Goal: Task Accomplishment & Management: Use online tool/utility

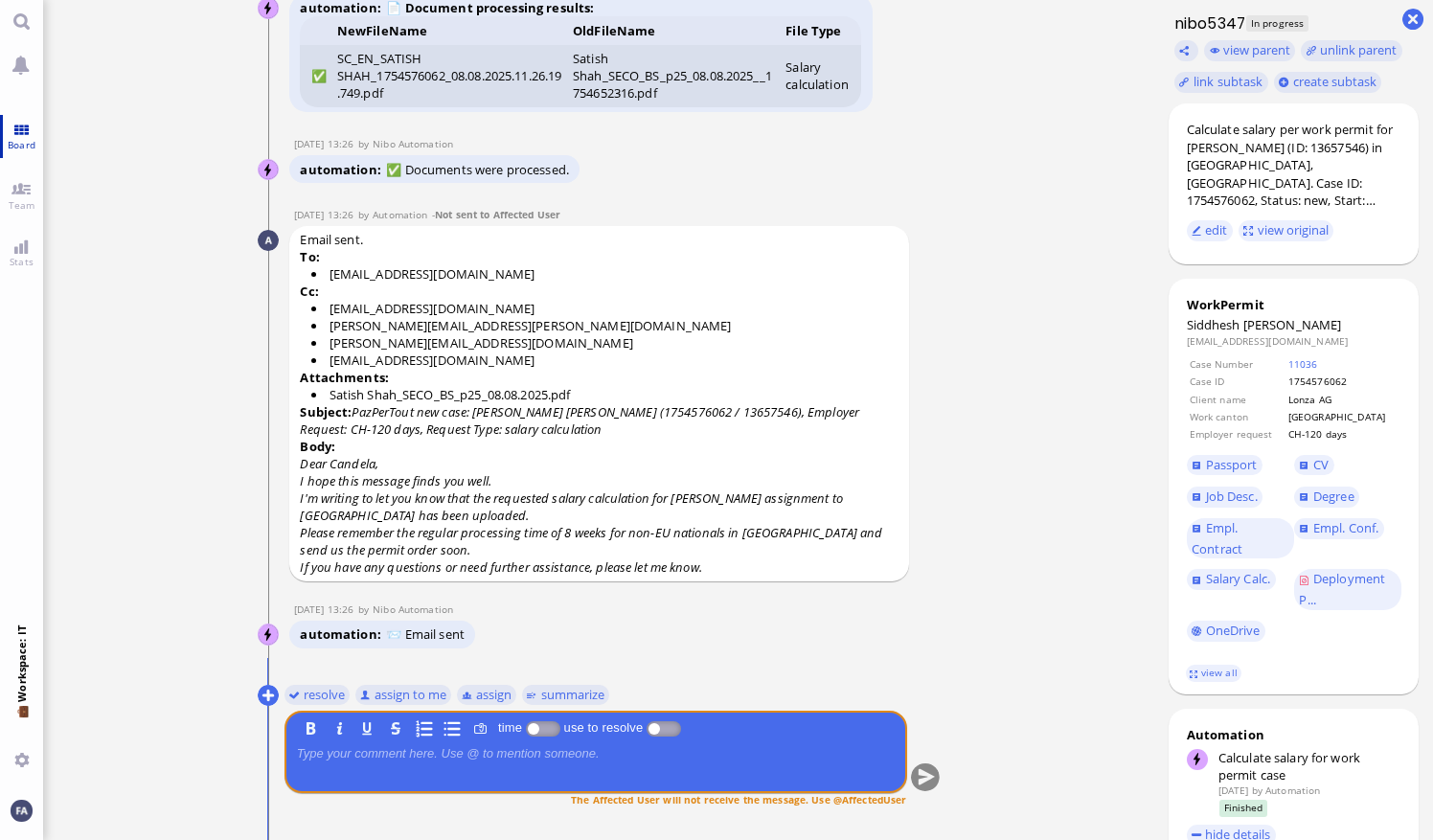
click at [17, 136] on link "Board" at bounding box center [22, 137] width 43 height 43
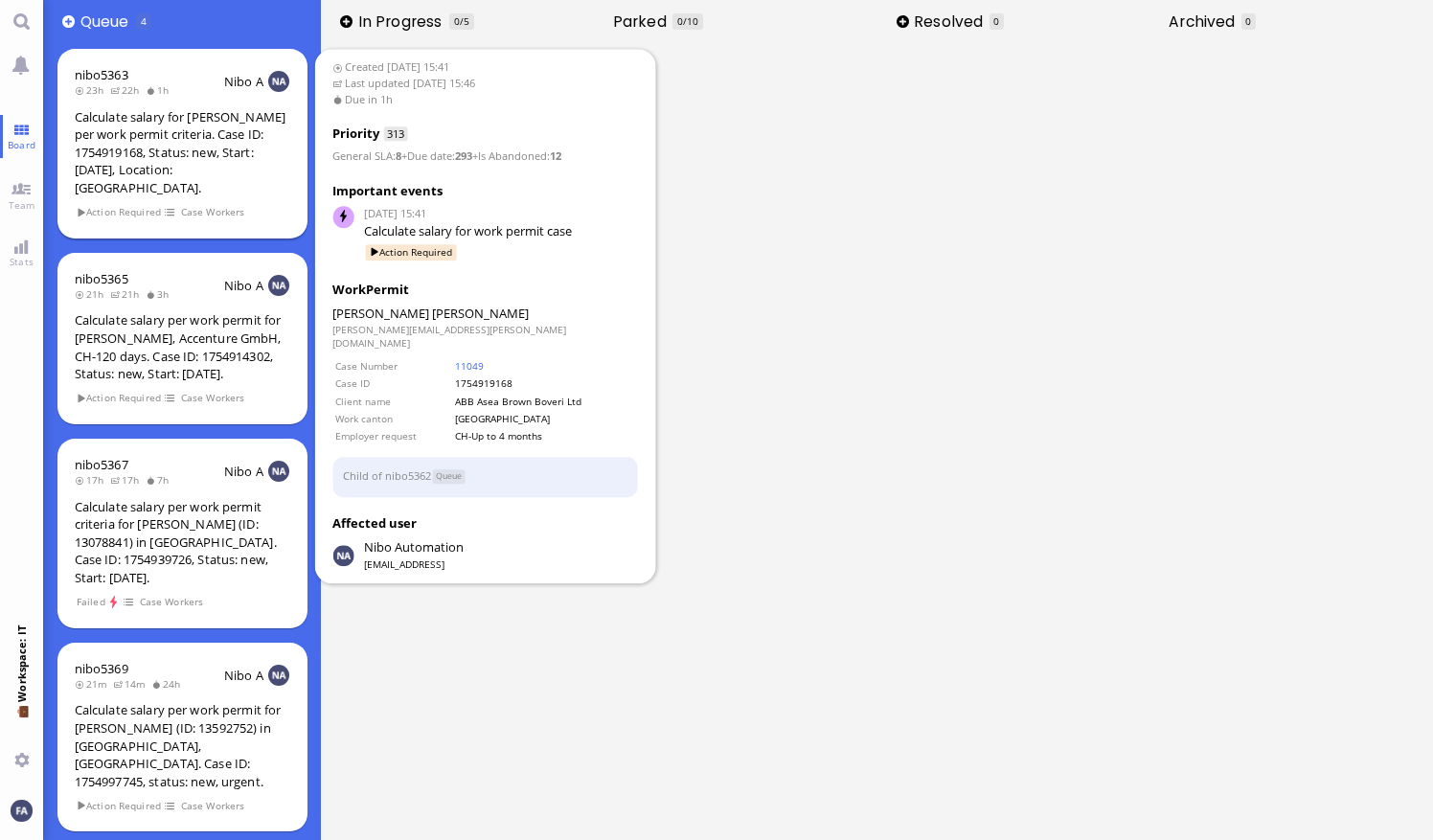
click at [97, 204] on span "Action Required" at bounding box center [118, 212] width 86 height 17
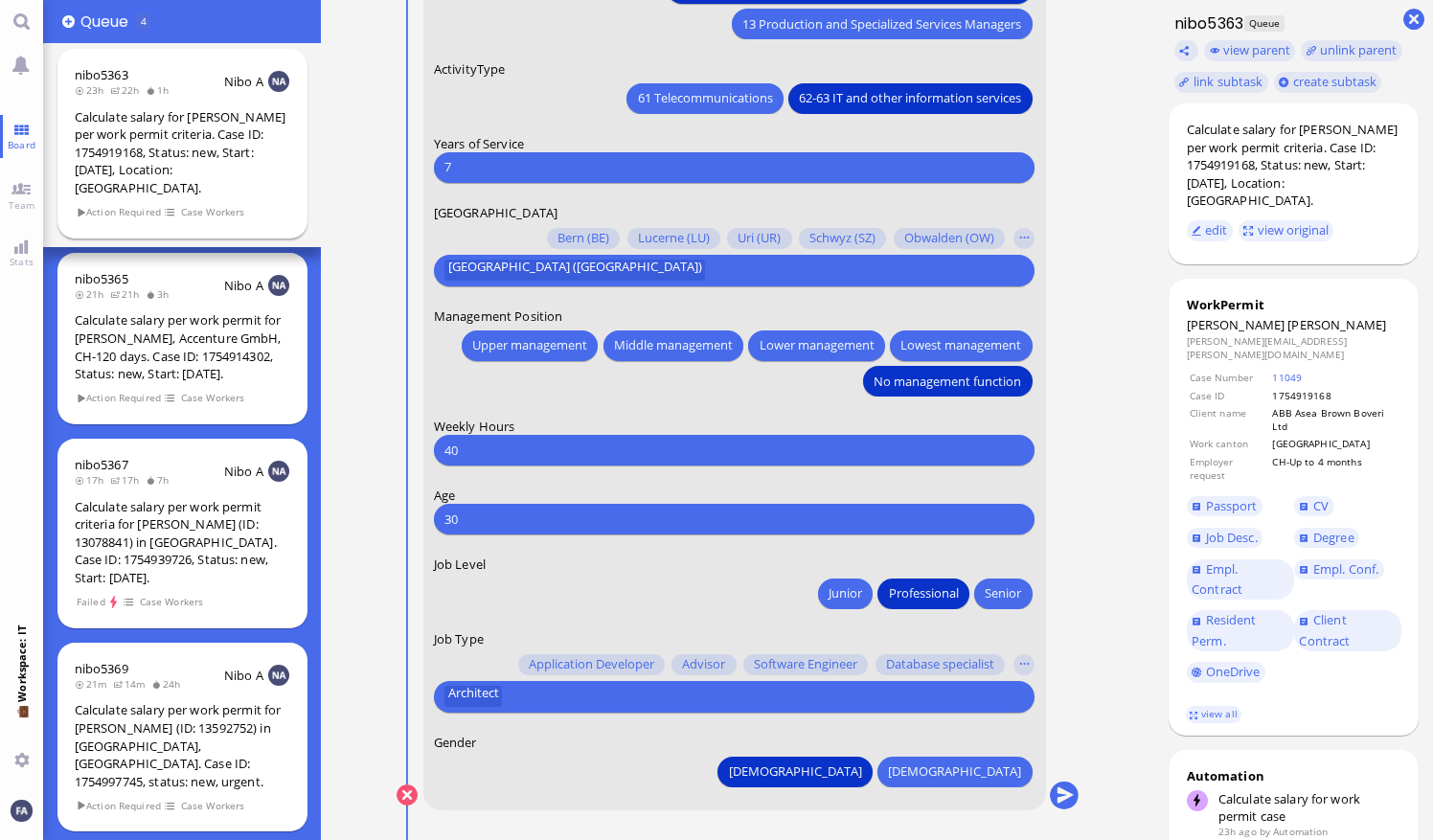
click at [177, 204] on span at bounding box center [172, 212] width 14 height 17
click at [171, 204] on span at bounding box center [172, 212] width 14 height 17
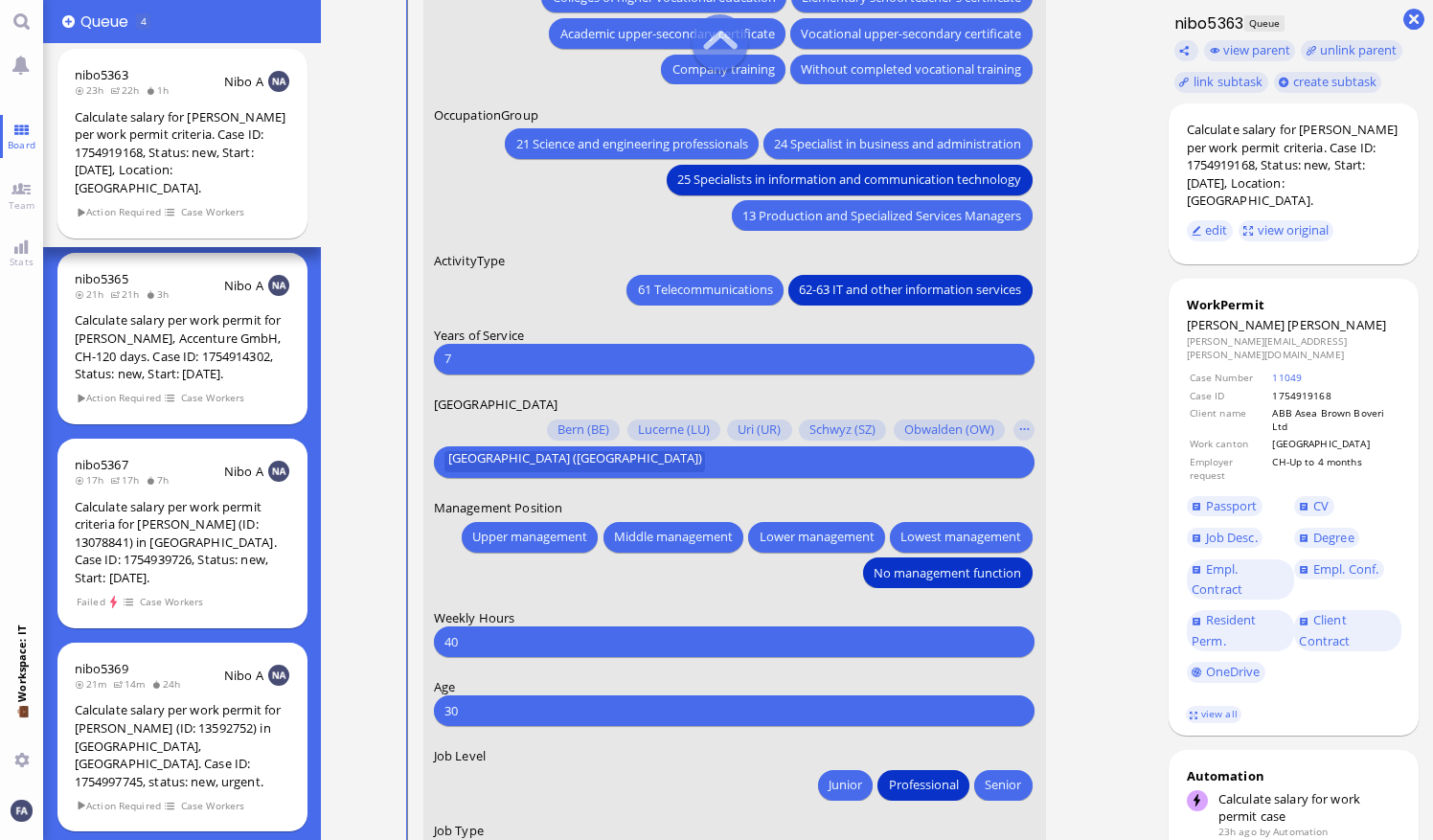
click at [983, 414] on ticket "[DATE] 15:41 by Automation Automation Calculate eligible salary for work permit…" at bounding box center [738, 420] width 834 height 840
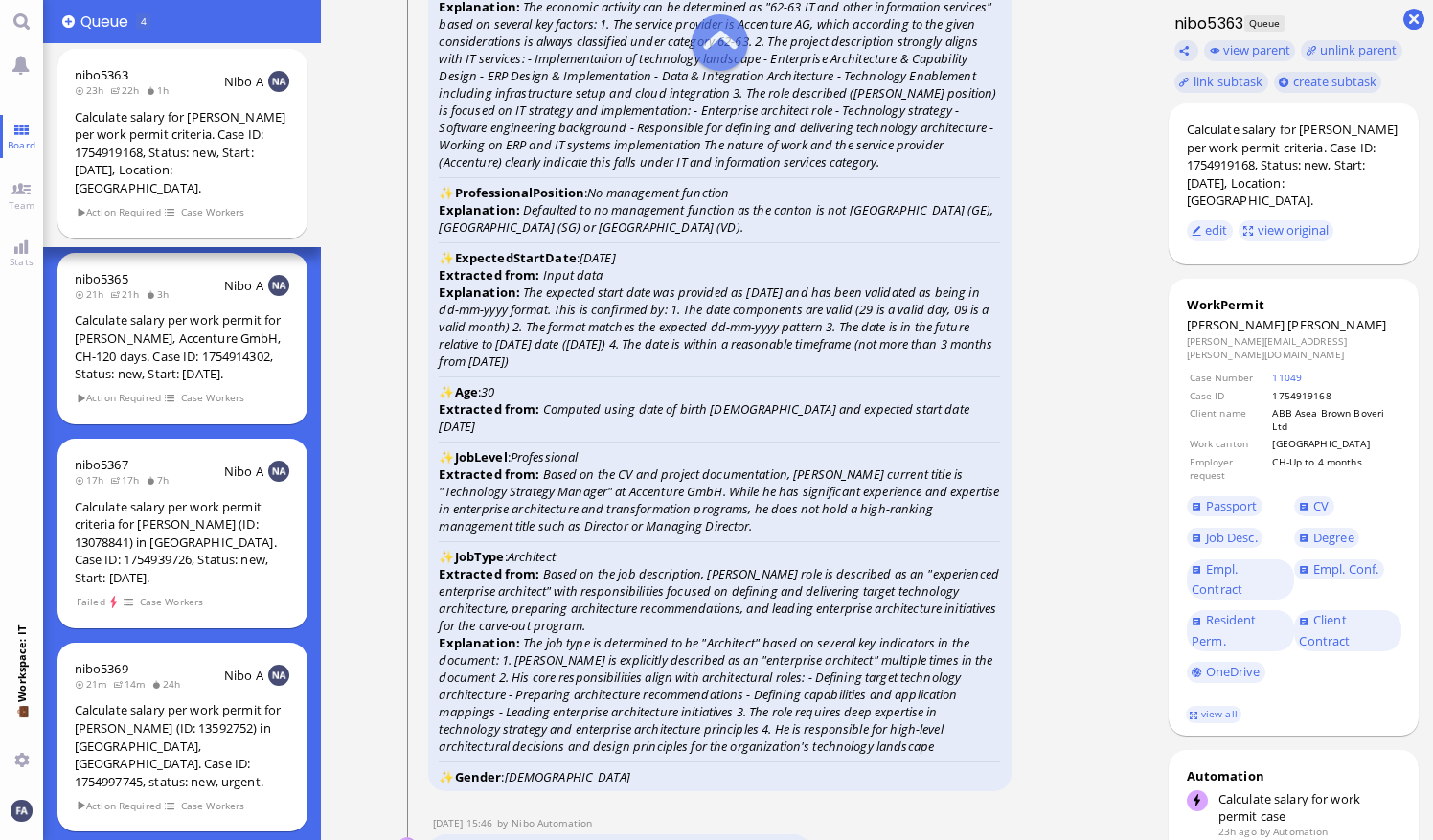
scroll to position [-2394, 0]
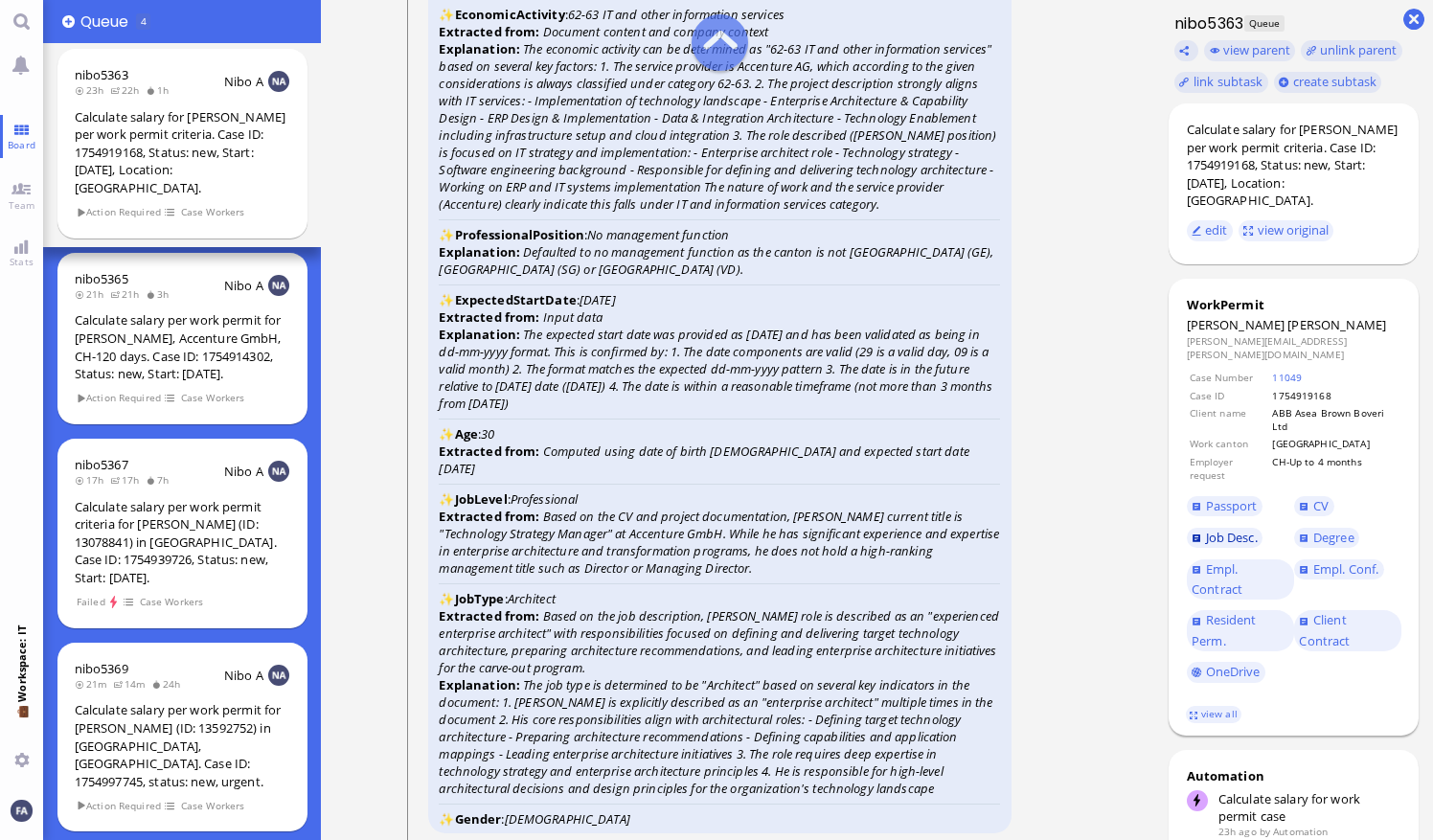
click at [983, 528] on span "Job Desc." at bounding box center [1232, 536] width 51 height 17
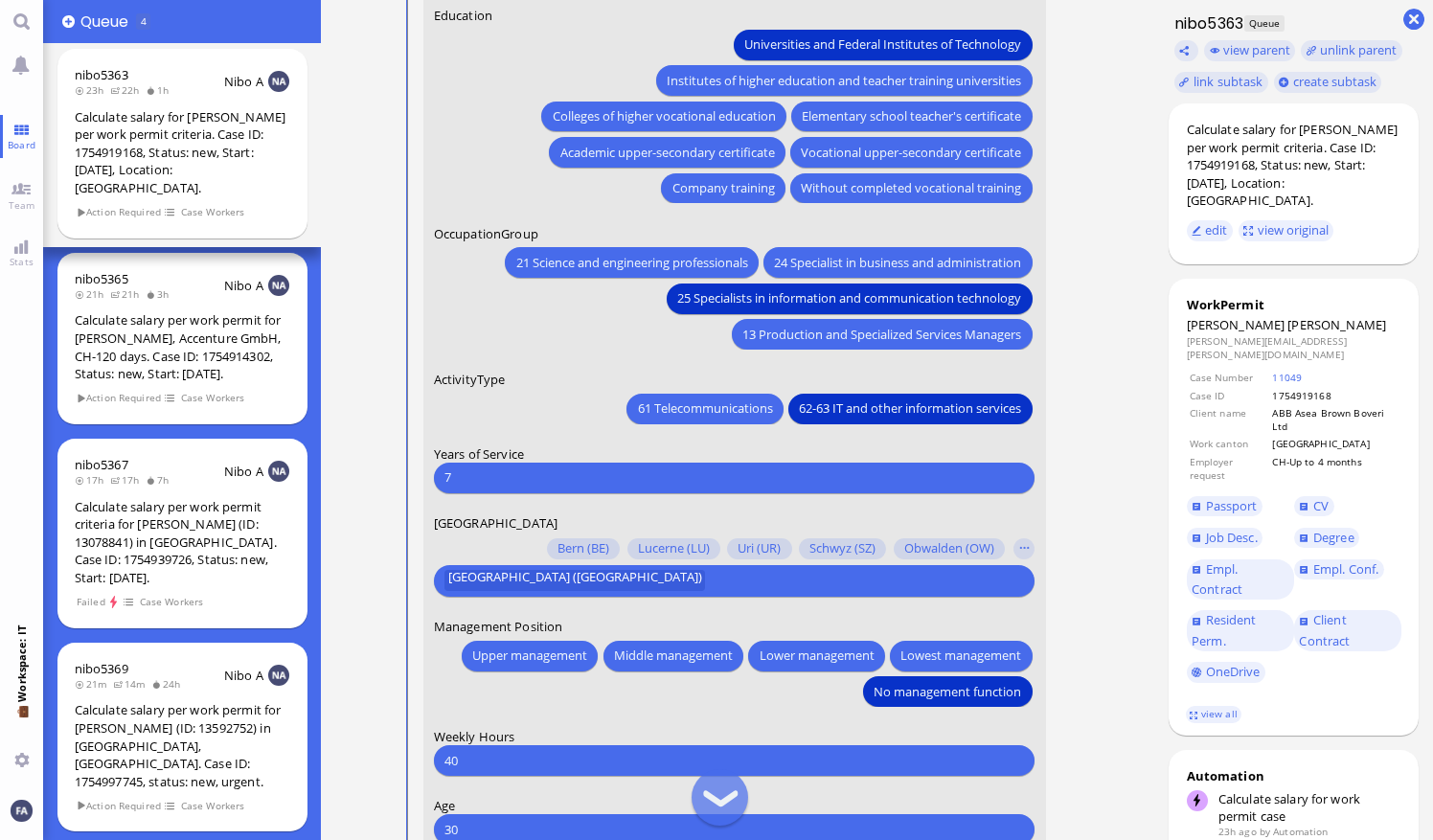
scroll to position [-287, 0]
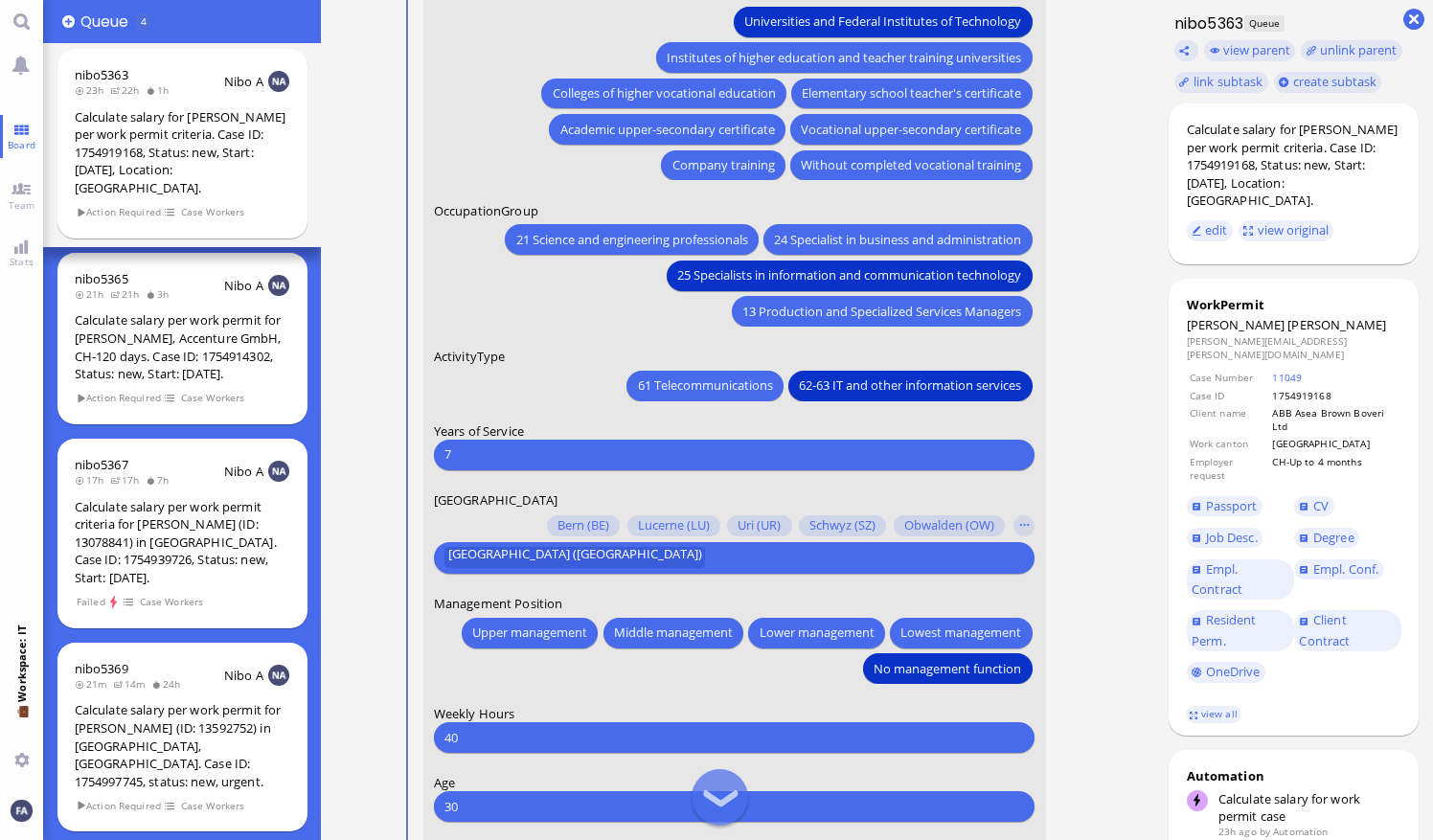
click at [514, 454] on input "7" at bounding box center [735, 455] width 580 height 20
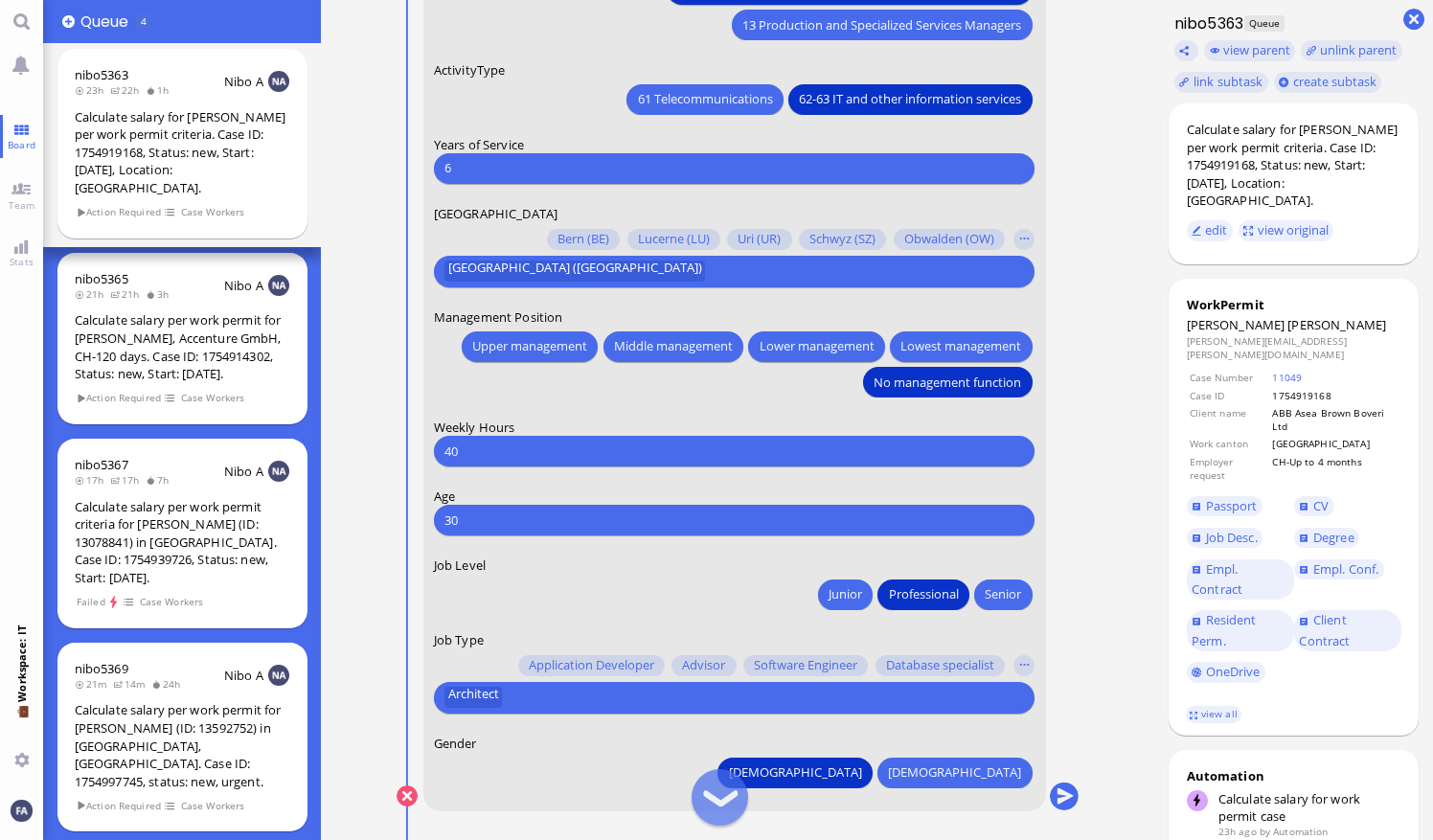
scroll to position [0, 0]
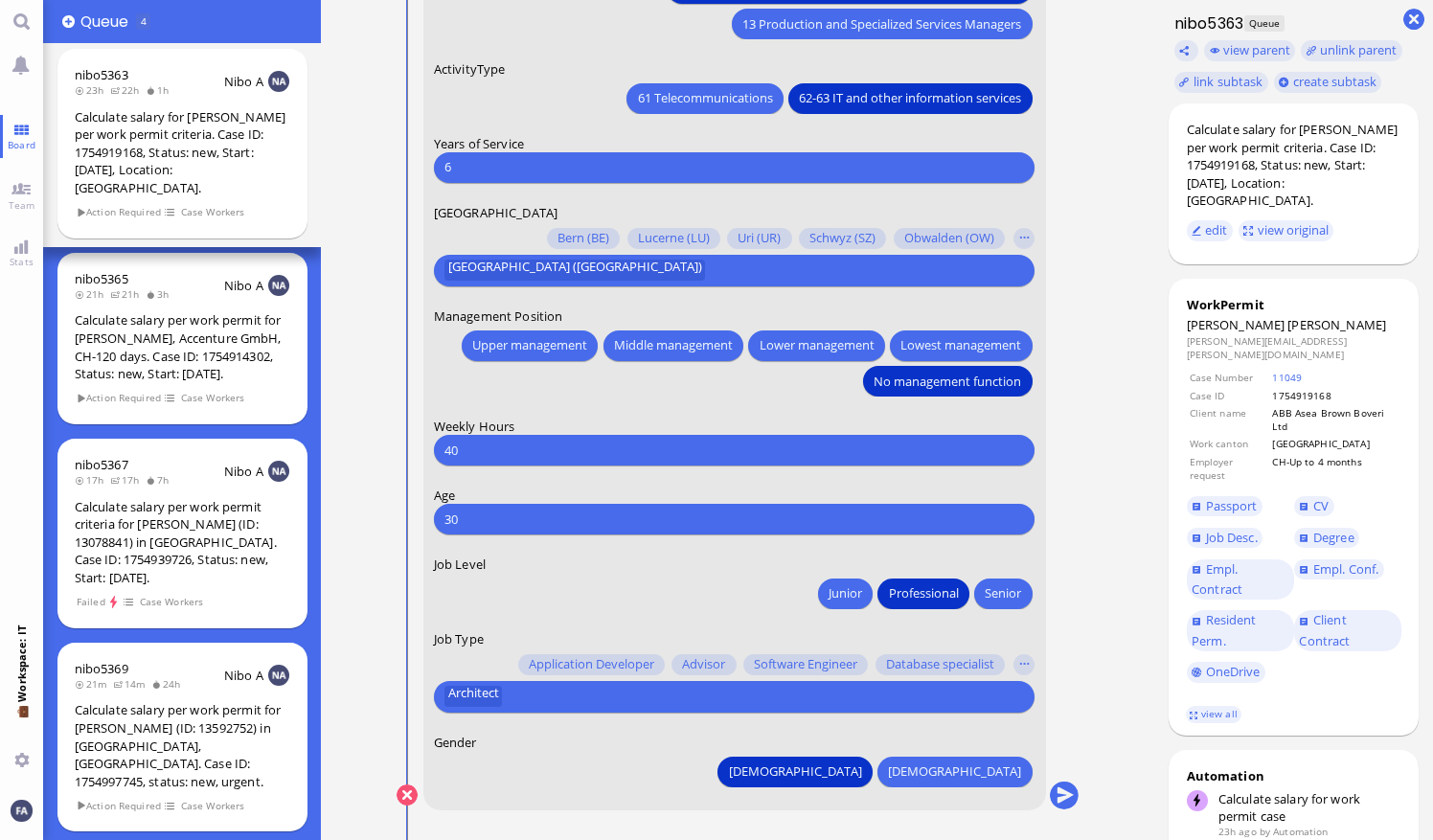
type input "6"
click at [443, 693] on div "Architect" at bounding box center [732, 696] width 580 height 27
click at [481, 700] on span "Architect" at bounding box center [473, 696] width 50 height 21
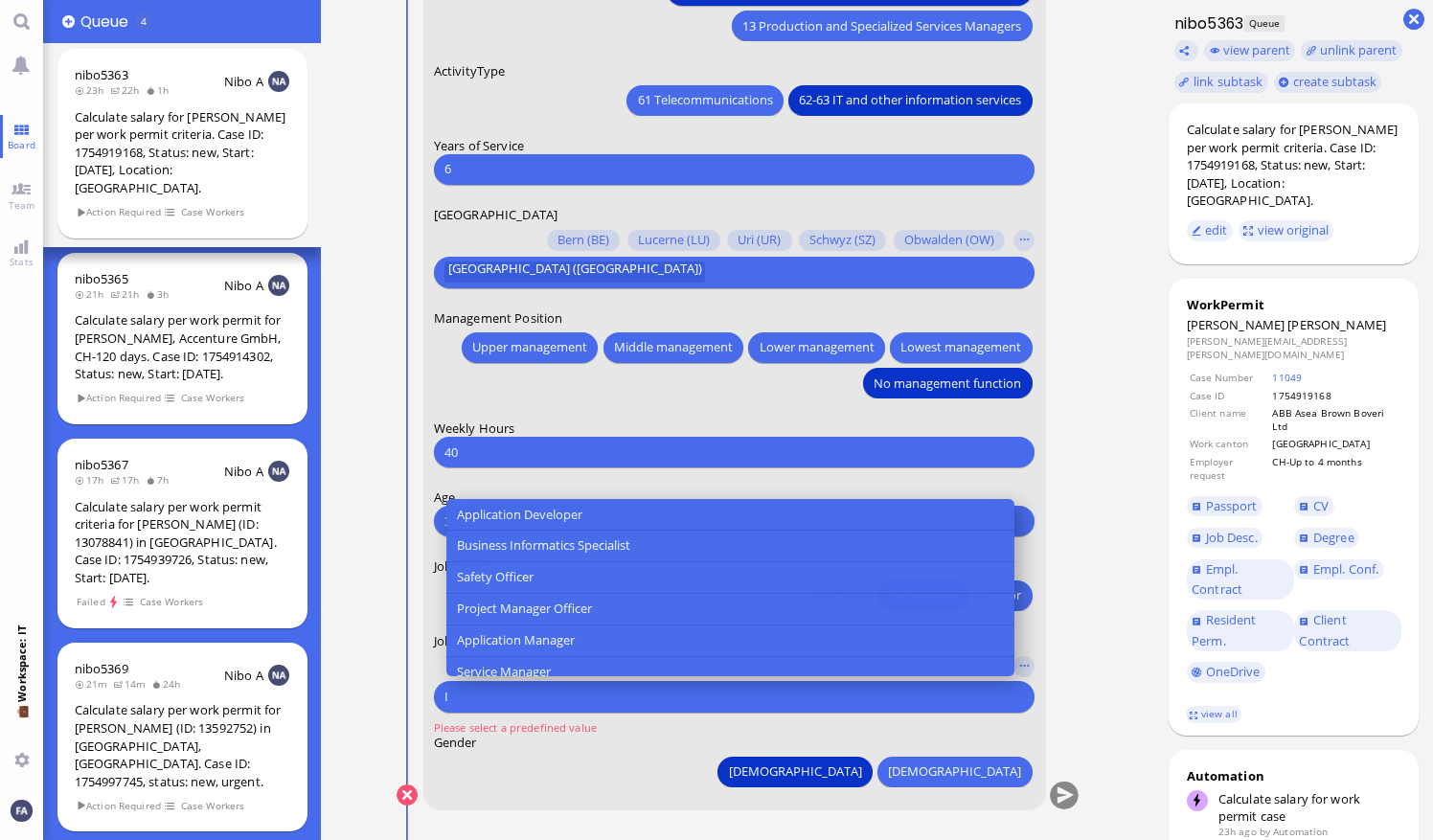
type input "I"
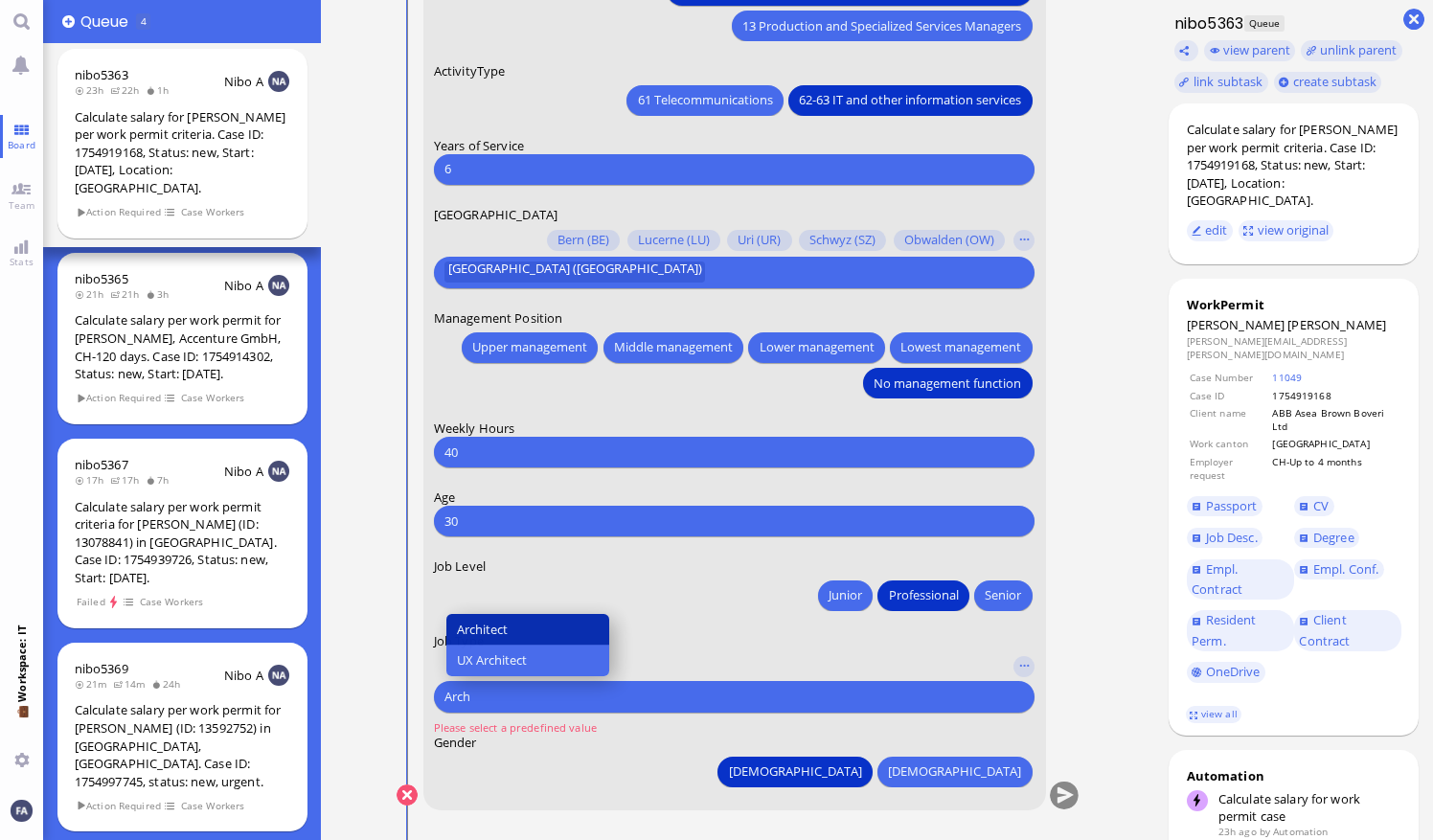
type input "Arch"
click at [551, 636] on button "Architect" at bounding box center [529, 630] width 164 height 32
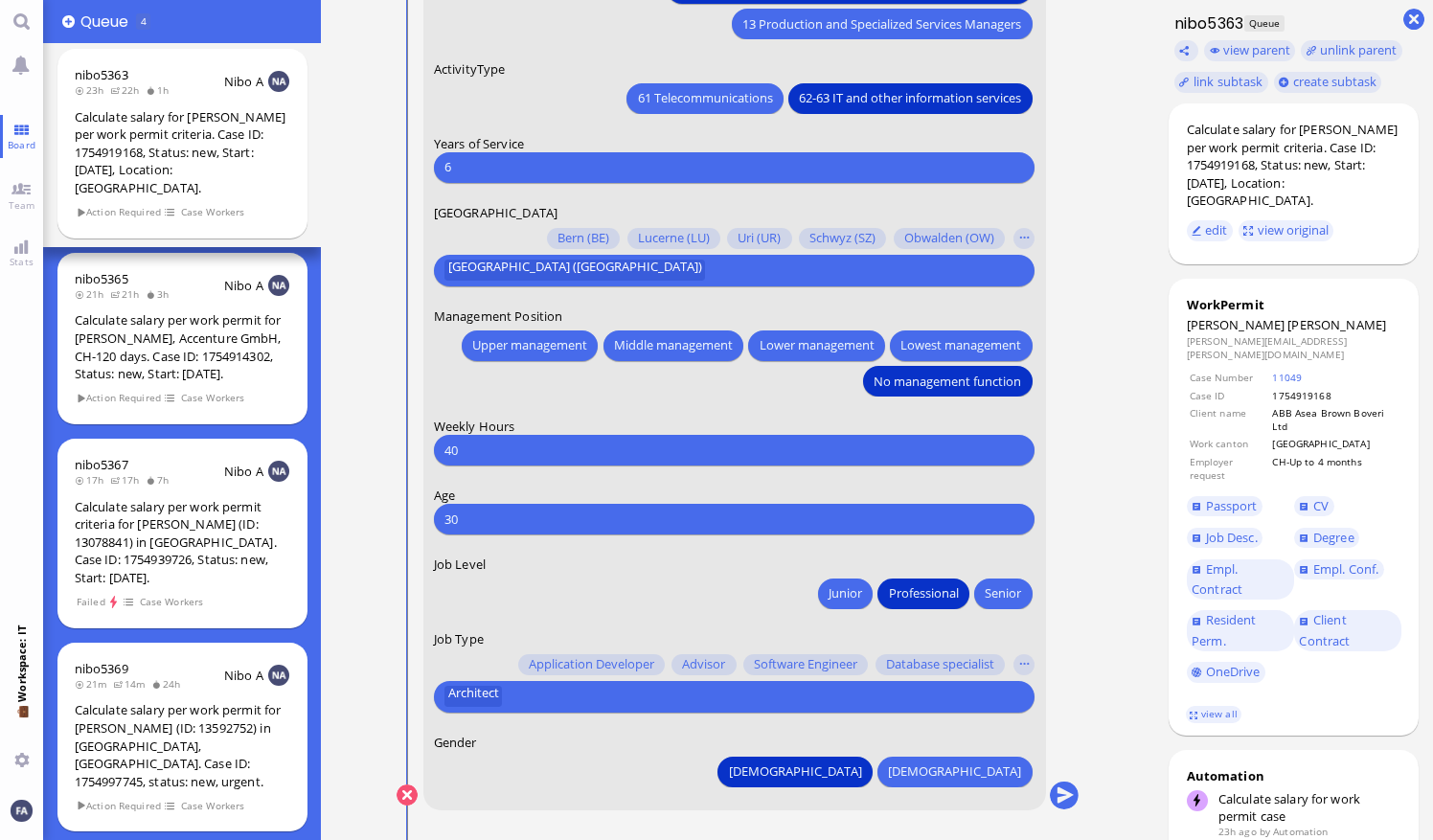
click at [983, 588] on ticket "[DATE] 15:41 by Automation Automation Calculate eligible salary for work permit…" at bounding box center [738, 420] width 834 height 840
click at [983, 663] on nitautoscroll "[DATE] 15:41 by Automation Automation Calculate eligible salary for work permit…" at bounding box center [738, 420] width 758 height 840
click at [983, 638] on nitautoscroll "[DATE] 15:41 by Automation Automation Calculate eligible salary for work permit…" at bounding box center [738, 420] width 758 height 840
click at [983, 794] on button "submit" at bounding box center [1063, 795] width 29 height 29
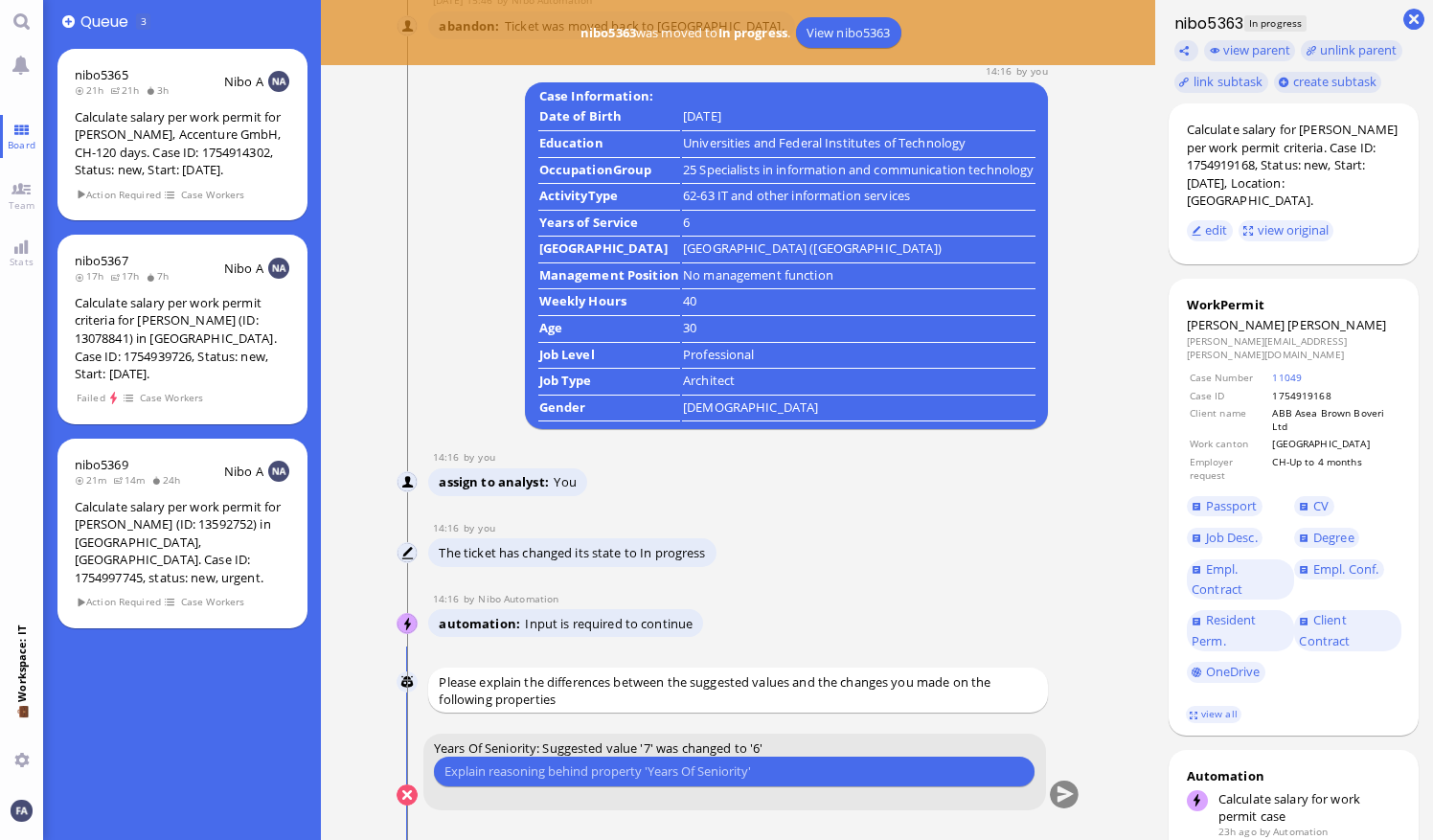
click at [751, 763] on input "text" at bounding box center [735, 771] width 580 height 20
click at [742, 771] on input "text" at bounding box center [735, 771] width 580 height 20
type input "Z"
type input "For [GEOGRAPHIC_DATA], the entire work experience starting from the latest degr…"
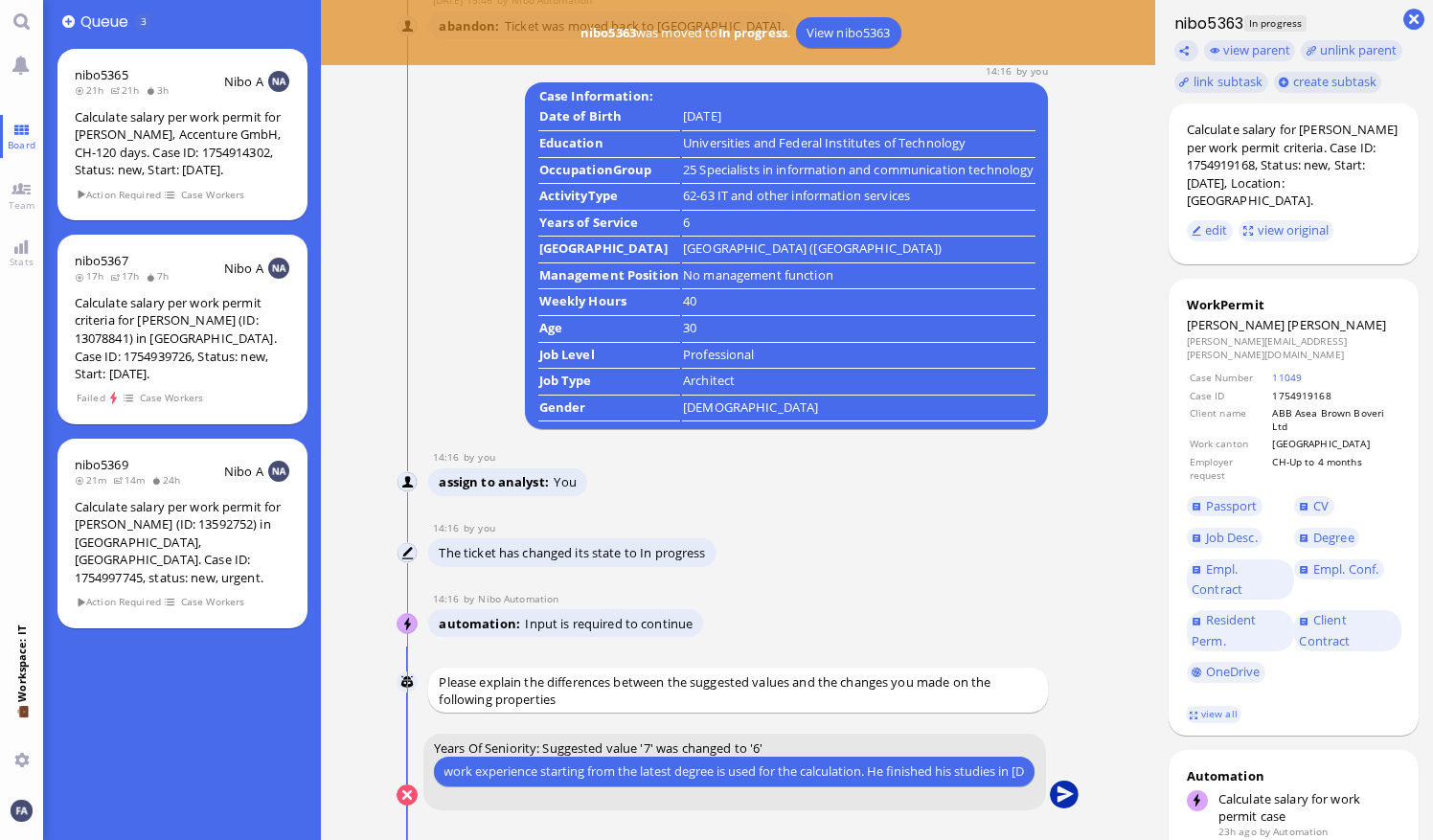
click at [983, 795] on button "submit" at bounding box center [1063, 795] width 29 height 29
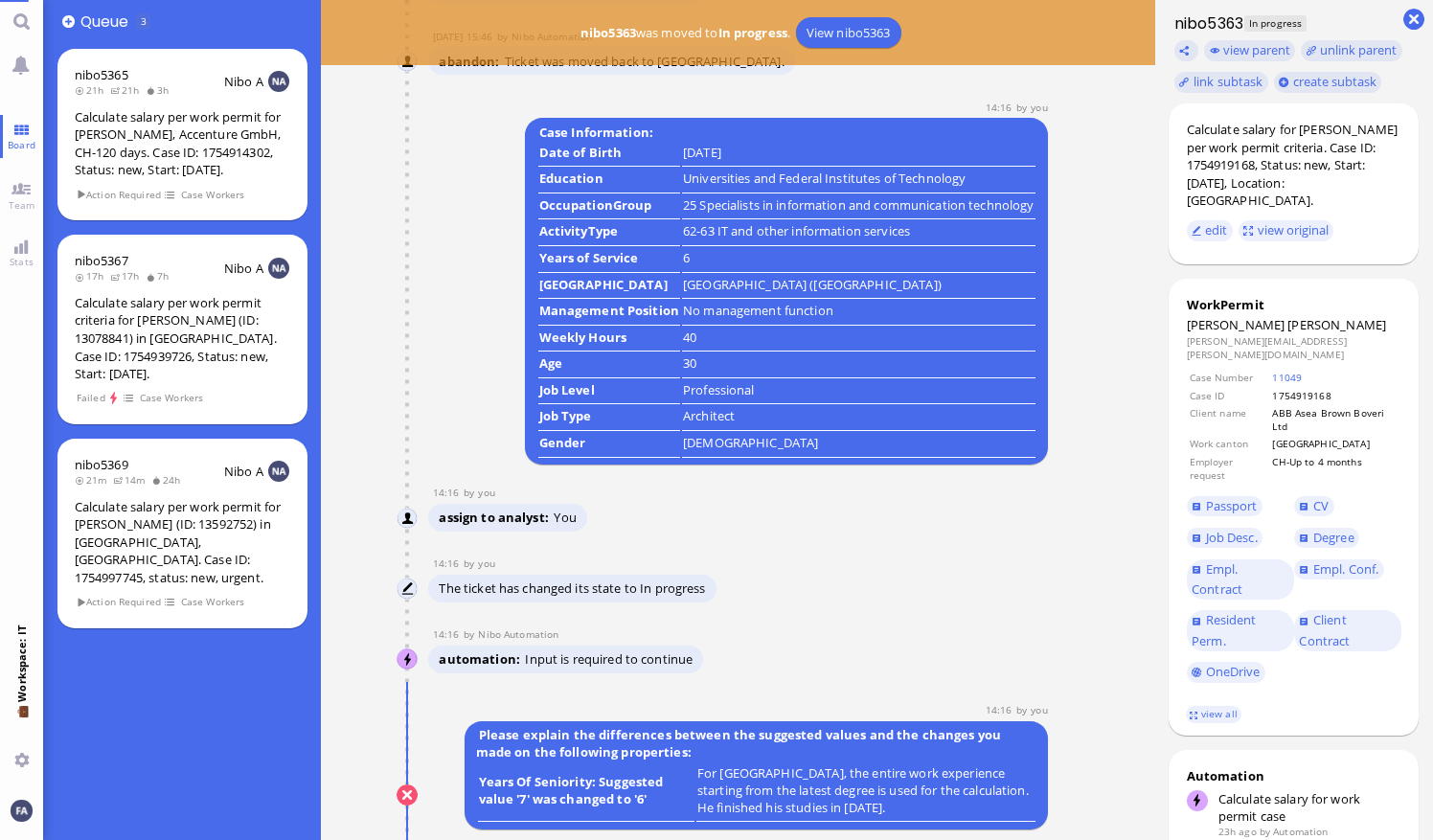
scroll to position [0, 0]
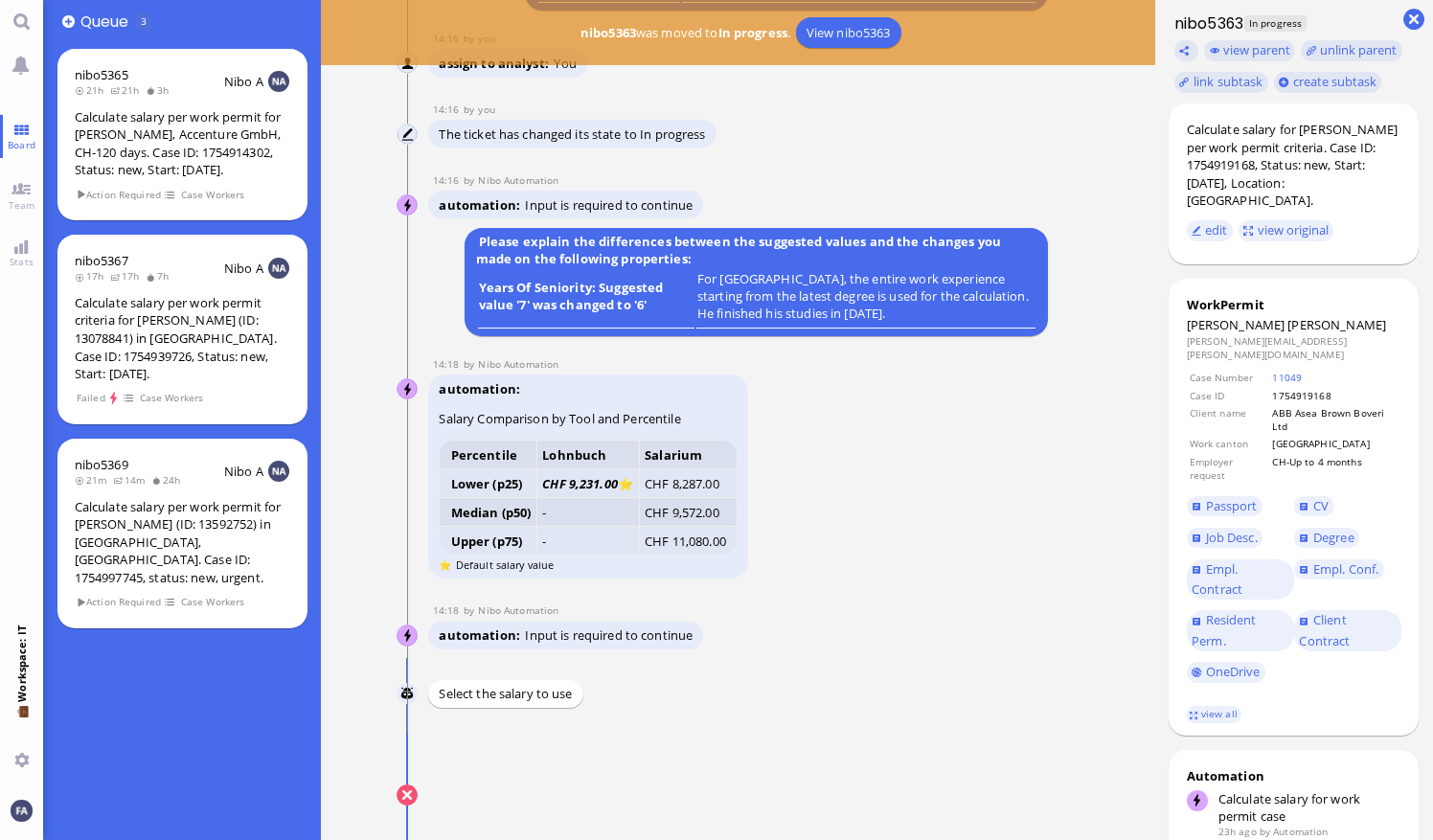
click at [693, 764] on div "Lohnbuch p25" at bounding box center [680, 771] width 83 height 20
click at [703, 763] on div "Lohnbuch p25" at bounding box center [680, 771] width 83 height 20
click at [983, 799] on button "submit" at bounding box center [1063, 795] width 29 height 29
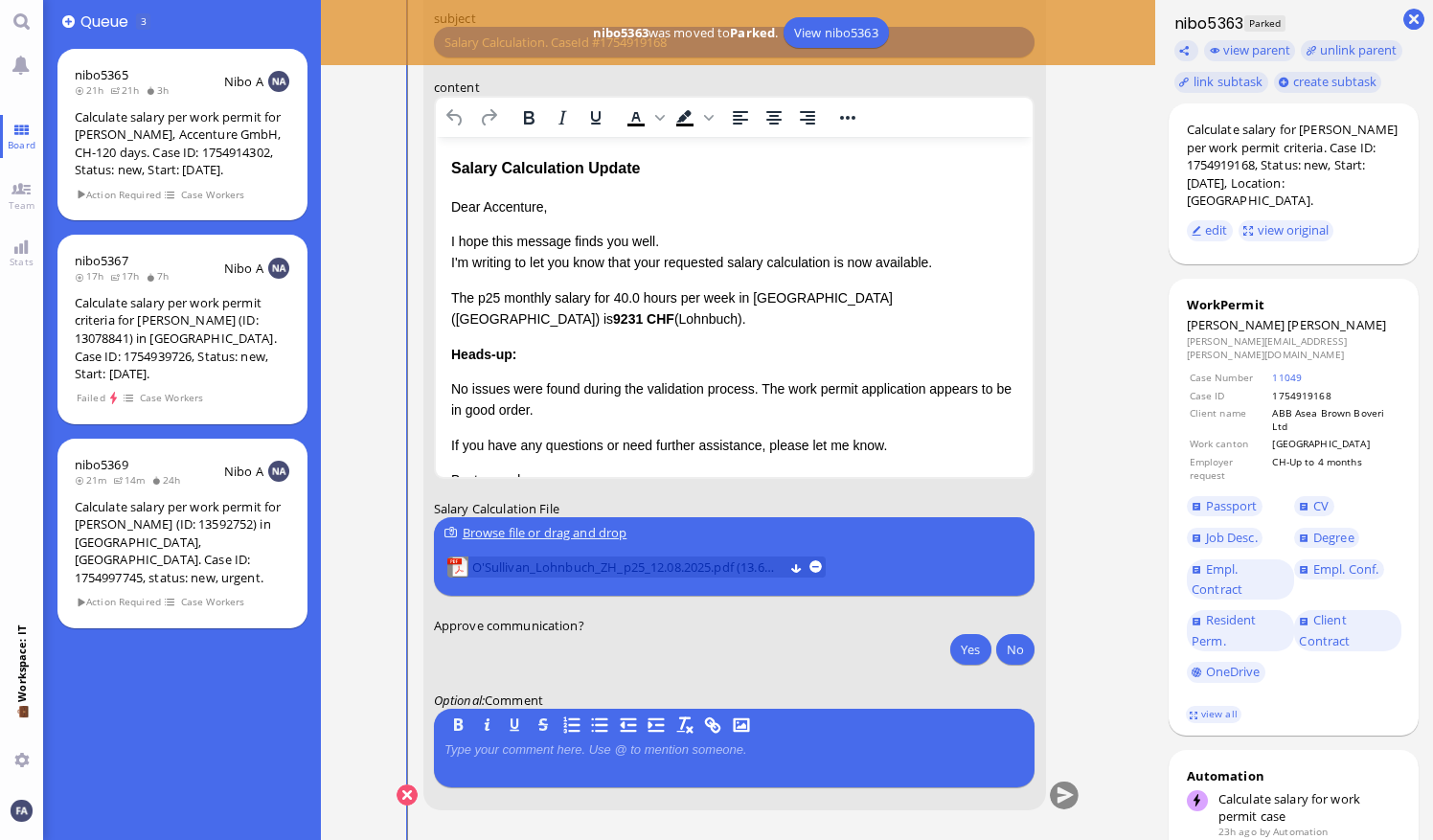
click at [547, 563] on span "O'Sullivan_Lohnbuch_ZH_p25_12.08.2025.pdf (13.68 kB)" at bounding box center [628, 566] width 312 height 21
